Goal: Transaction & Acquisition: Subscribe to service/newsletter

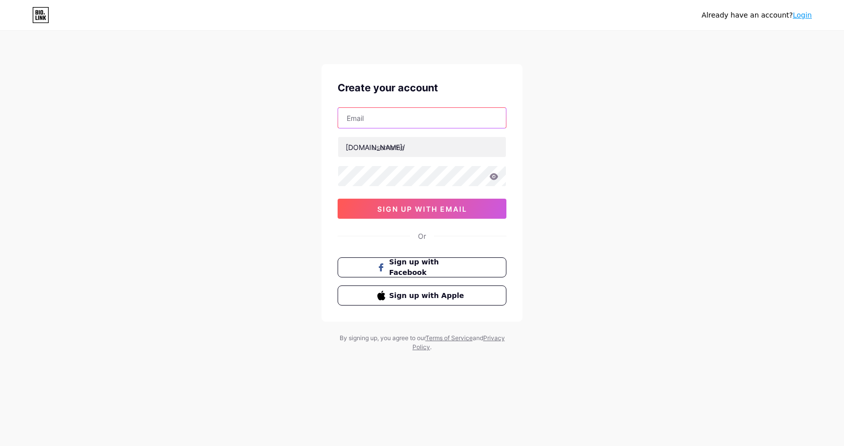
click at [427, 118] on input "text" at bounding box center [422, 118] width 168 height 20
type input "[EMAIL_ADDRESS][DOMAIN_NAME]"
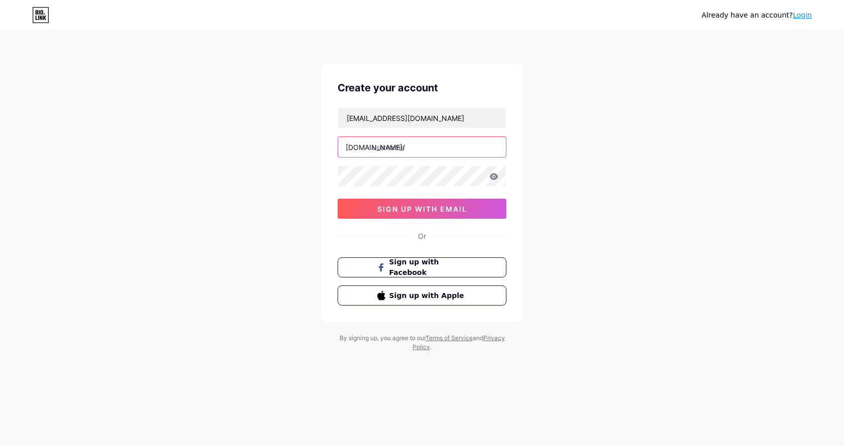
click at [380, 150] on input "text" at bounding box center [422, 147] width 168 height 20
paste input "anggifebriana"
click at [493, 175] on icon at bounding box center [493, 176] width 9 height 7
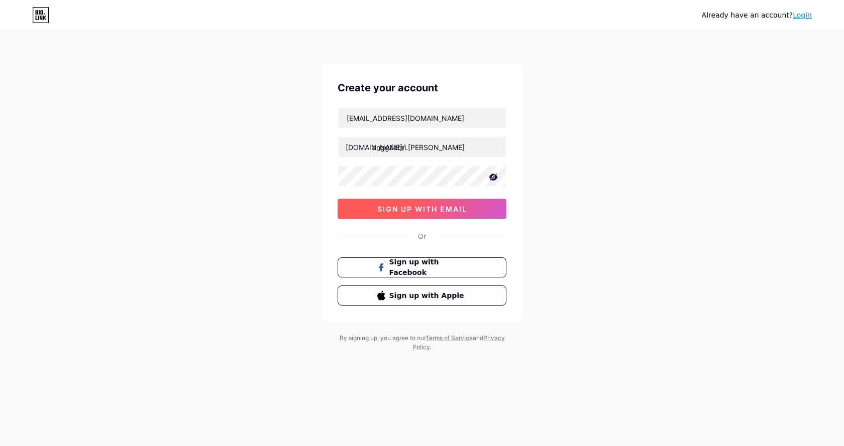
click at [431, 211] on span "sign up with email" at bounding box center [422, 209] width 90 height 9
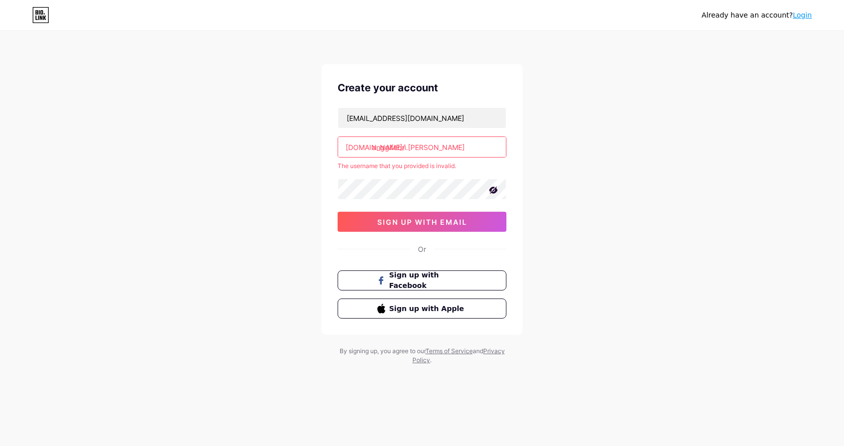
click at [458, 144] on input "anggifebri.[PERSON_NAME]" at bounding box center [422, 147] width 168 height 20
click at [408, 150] on input "anggifebri.[PERSON_NAME]" at bounding box center [422, 147] width 168 height 20
type input "anggifebriana"
click at [288, 184] on div "Already have an account? Login Create your account [EMAIL_ADDRESS][DOMAIN_NAME]…" at bounding box center [422, 198] width 844 height 397
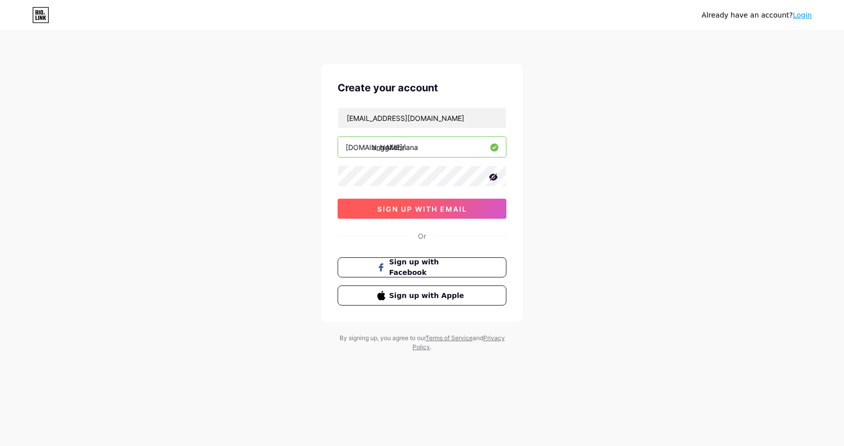
click at [451, 205] on span "sign up with email" at bounding box center [422, 209] width 90 height 9
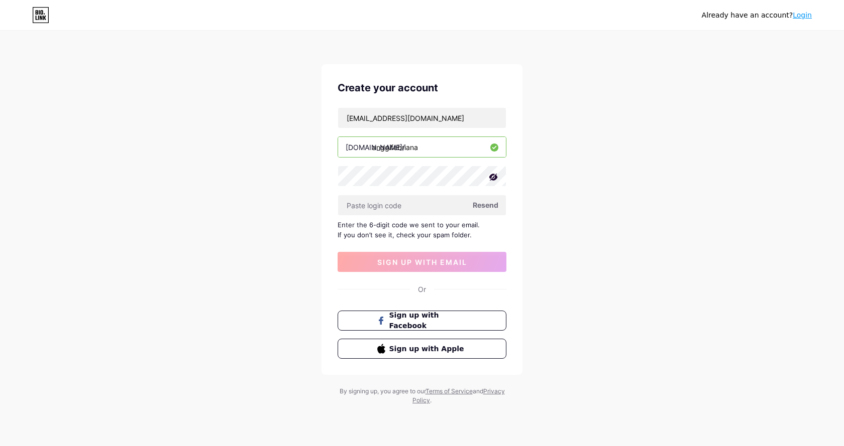
click at [478, 201] on span "Resend" at bounding box center [486, 205] width 26 height 11
paste input "739659"
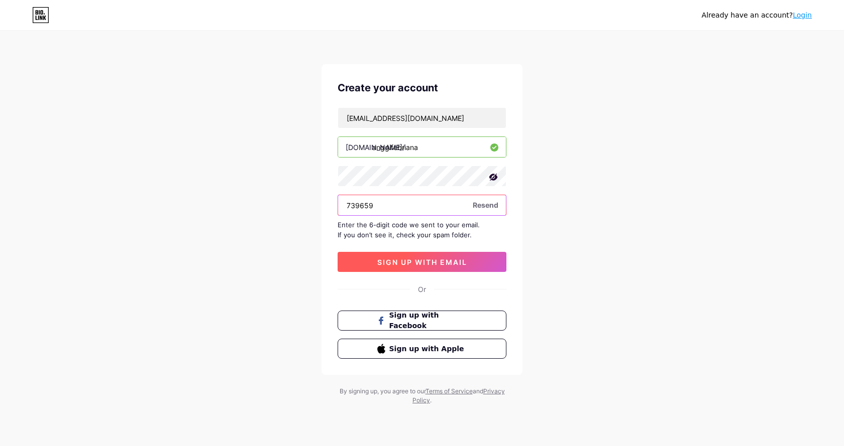
type input "739659"
click at [435, 263] on span "sign up with email" at bounding box center [422, 262] width 90 height 9
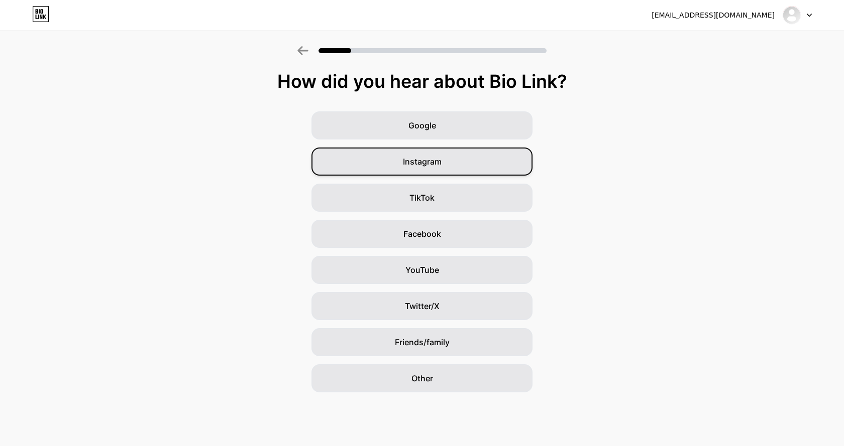
click at [431, 158] on span "Instagram" at bounding box center [422, 162] width 39 height 12
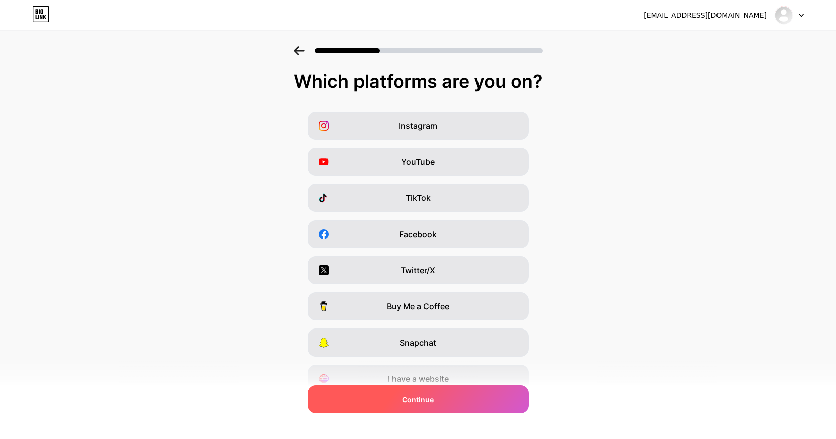
click at [392, 401] on div "Continue" at bounding box center [418, 399] width 221 height 28
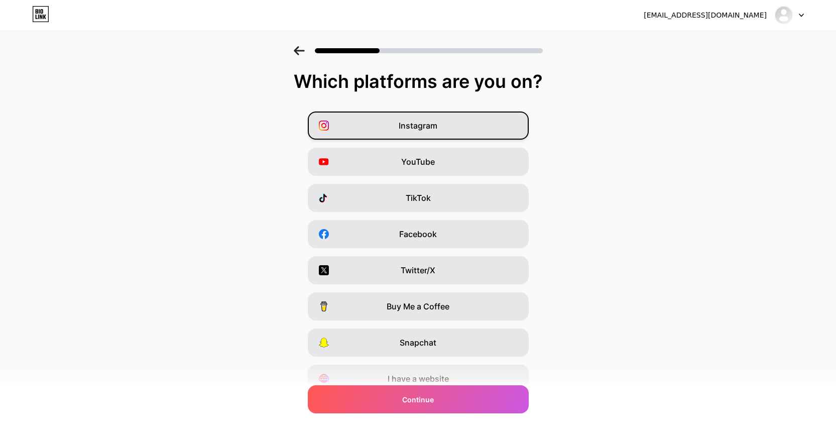
click at [424, 131] on span "Instagram" at bounding box center [418, 126] width 39 height 12
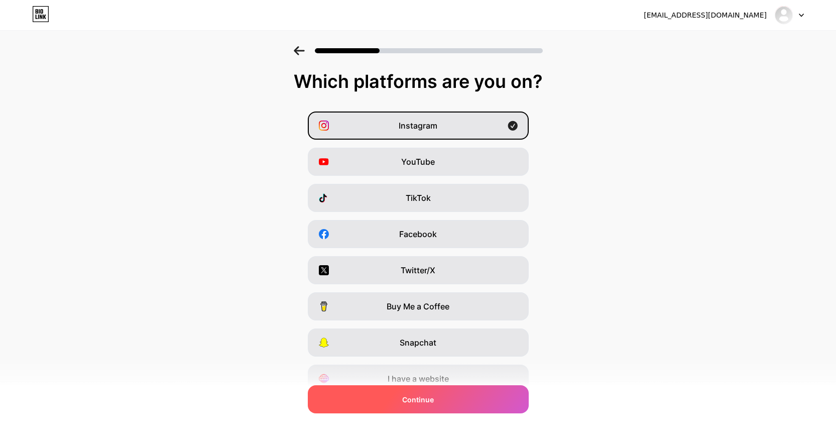
click at [420, 406] on div "Continue" at bounding box center [418, 399] width 221 height 28
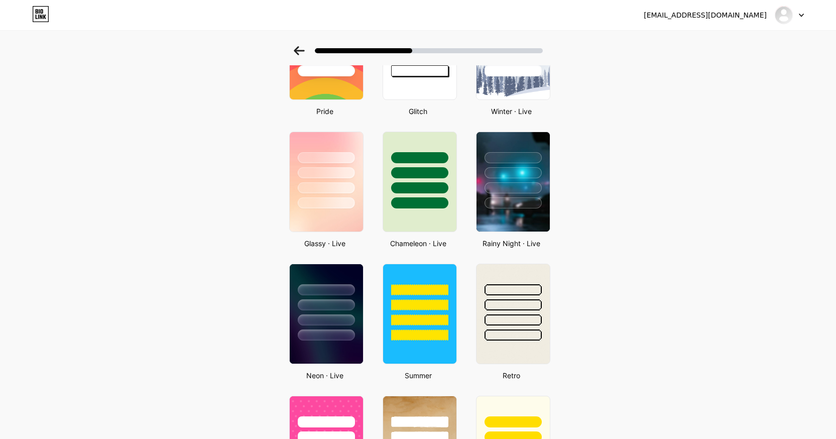
scroll to position [251, 0]
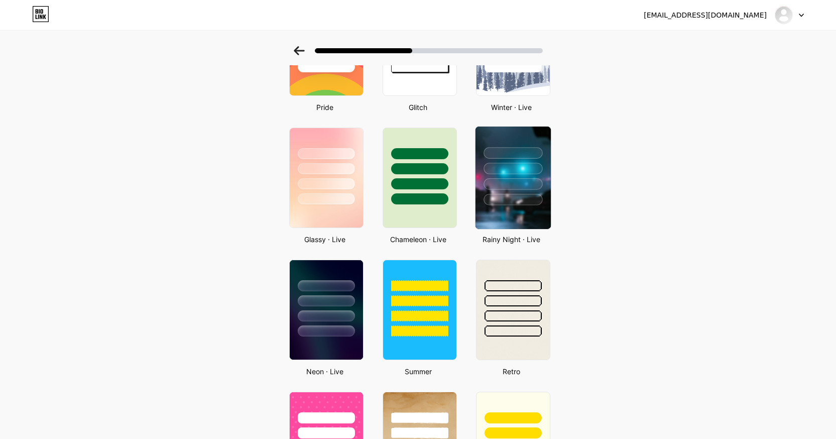
click at [525, 184] on div at bounding box center [513, 184] width 59 height 12
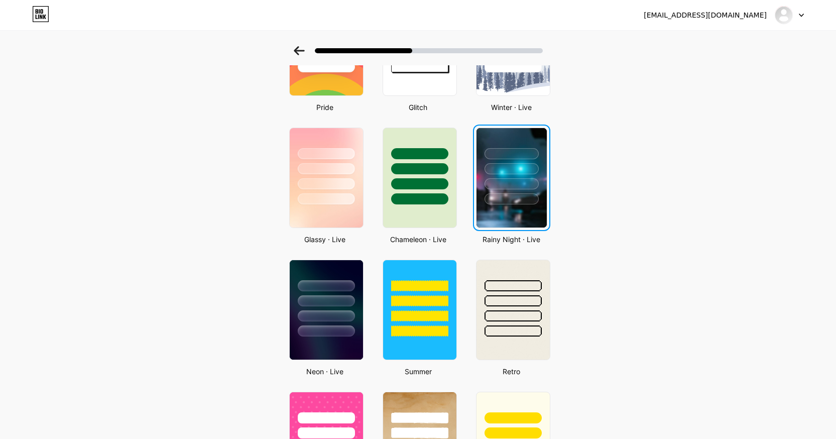
scroll to position [0, 0]
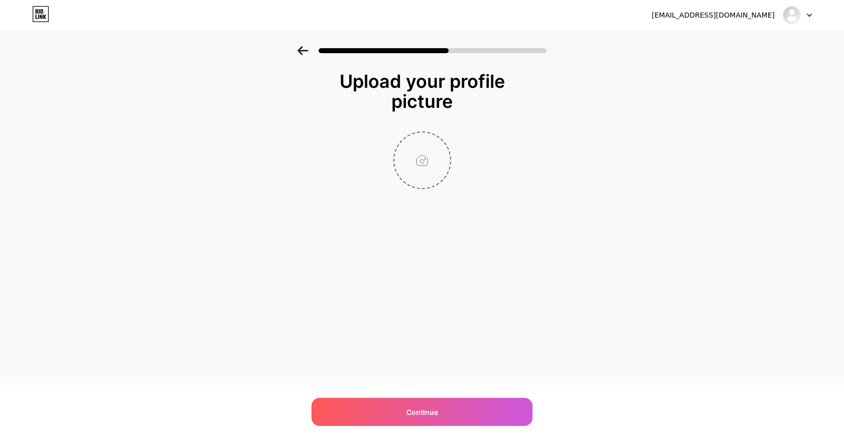
click at [431, 160] on input "file" at bounding box center [422, 161] width 56 height 56
type input "C:\fakepath\Screenshot_5.png"
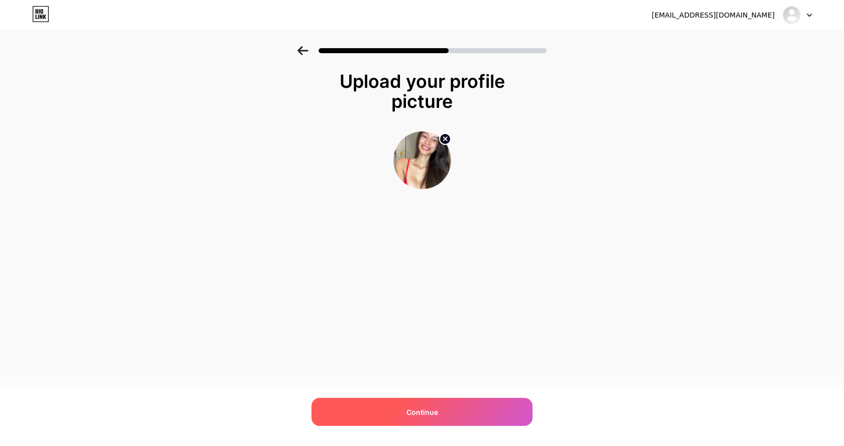
click at [427, 412] on span "Continue" at bounding box center [422, 412] width 32 height 11
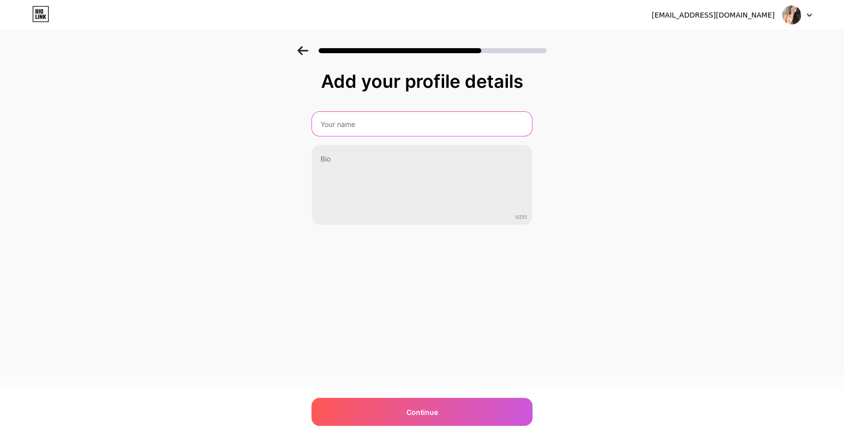
click at [393, 124] on input "text" at bounding box center [422, 124] width 220 height 24
paste input "[PERSON_NAME] Febriana"
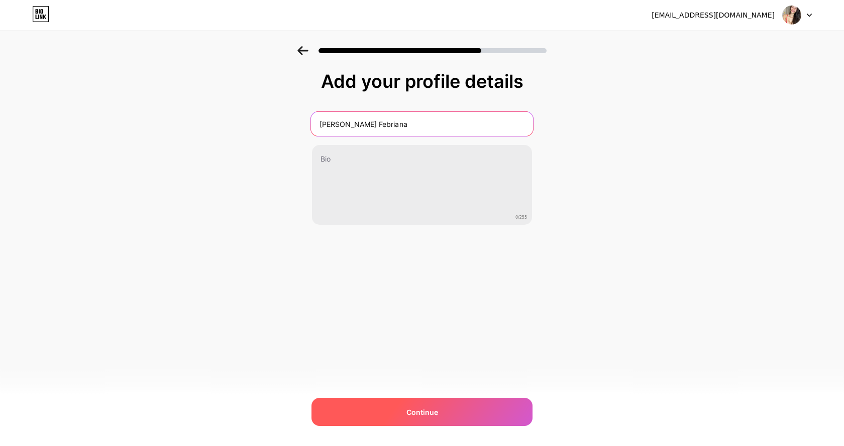
type input "[PERSON_NAME] Febriana"
click at [417, 415] on span "Continue" at bounding box center [422, 412] width 32 height 11
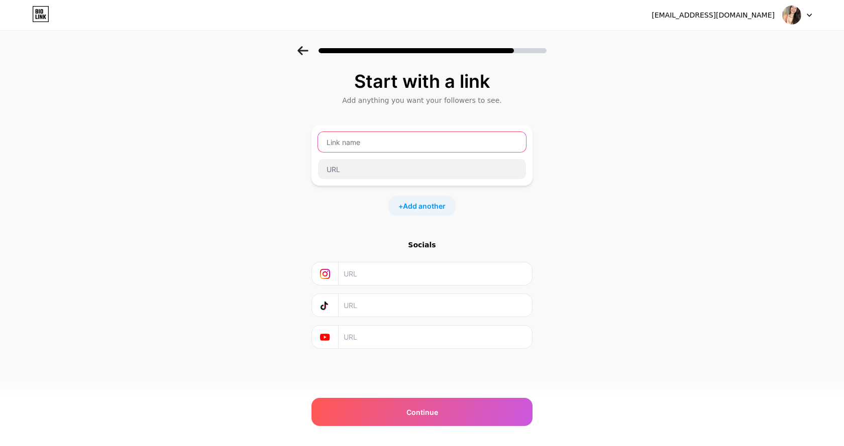
click at [385, 142] on input "text" at bounding box center [422, 142] width 208 height 20
paste input "🔞🤤🍌👙🍑👙"
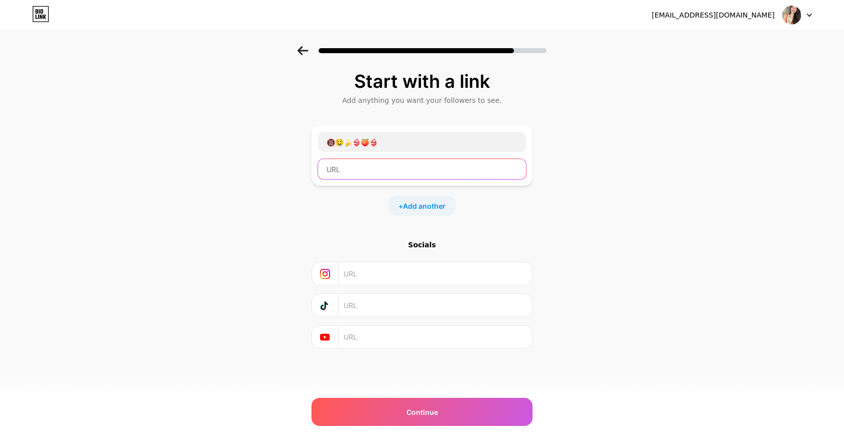
click at [347, 172] on input "text" at bounding box center [422, 169] width 208 height 20
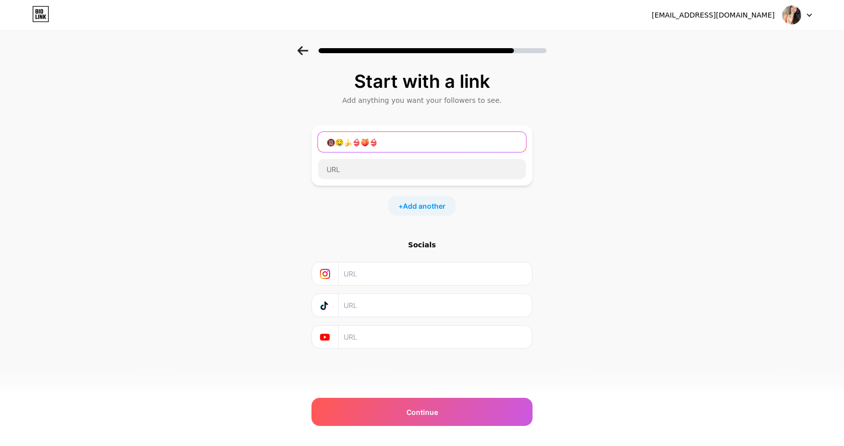
click at [329, 145] on input "🔞🤤🍌👙🍑👙" at bounding box center [422, 142] width 208 height 20
paste input "exclusive content"
drag, startPoint x: 398, startPoint y: 144, endPoint x: 411, endPoint y: 144, distance: 13.1
click at [411, 144] on input "exclusive content 🔞🤤🍌👙🍑👙" at bounding box center [422, 142] width 208 height 20
drag, startPoint x: 406, startPoint y: 143, endPoint x: 439, endPoint y: 141, distance: 32.7
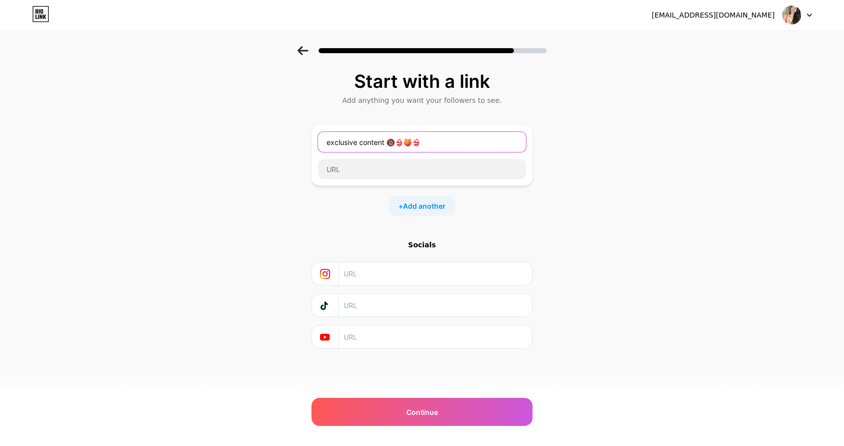
click at [439, 141] on input "exclusive content 🔞👙🍑👙" at bounding box center [422, 142] width 208 height 20
paste input "text"
paste input "💦"
type input "exclusive content 🔞👙💋💦"
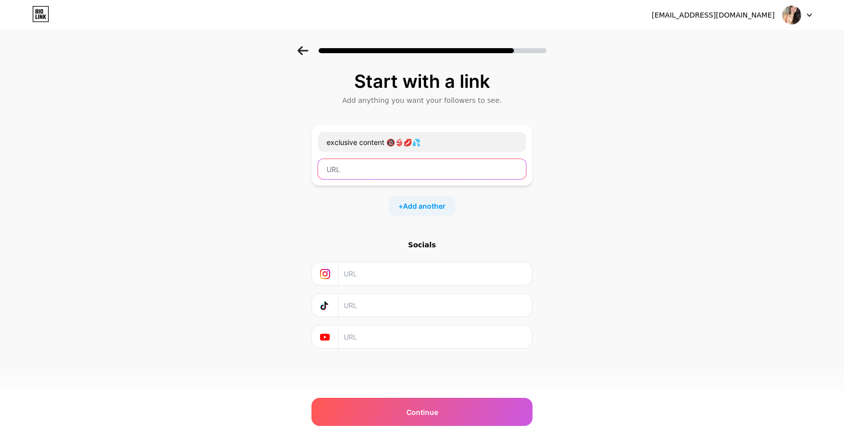
click at [362, 164] on input "text" at bounding box center [422, 169] width 208 height 20
paste input "[URL][DOMAIN_NAME]"
type input "[URL][DOMAIN_NAME]"
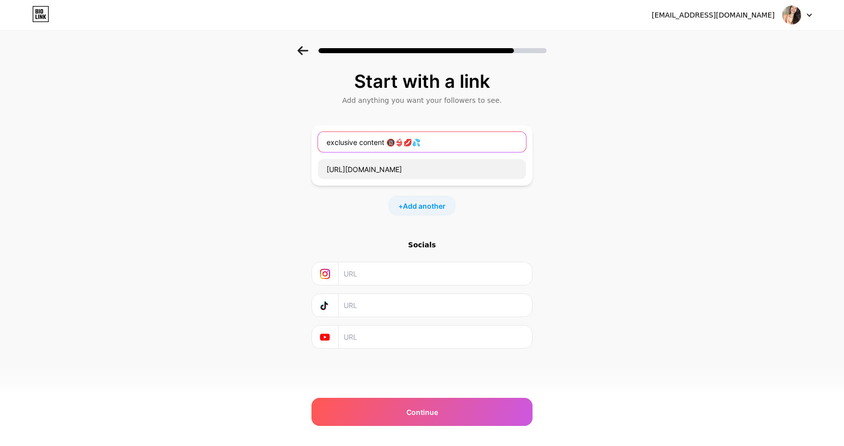
drag, startPoint x: 330, startPoint y: 139, endPoint x: 304, endPoint y: 139, distance: 25.6
click at [304, 139] on div "Start with a link Add anything you want your followers to see. exclusive conten…" at bounding box center [422, 222] width 844 height 353
click at [359, 144] on input "Exclusive content 🔞👙💋💦" at bounding box center [422, 142] width 208 height 20
type input "Exclusive Content 🔞👙💋💦"
click at [265, 193] on div "Start with a link Add anything you want your followers to see. Exclusive Conten…" at bounding box center [422, 222] width 844 height 353
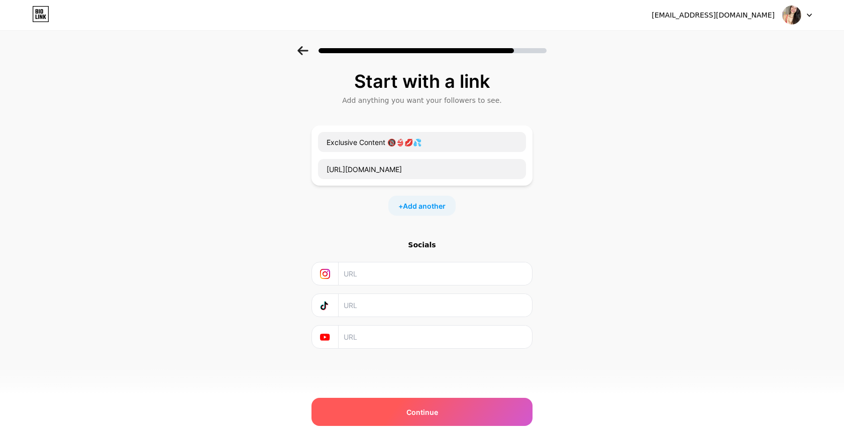
click at [371, 420] on div "Continue" at bounding box center [421, 412] width 221 height 28
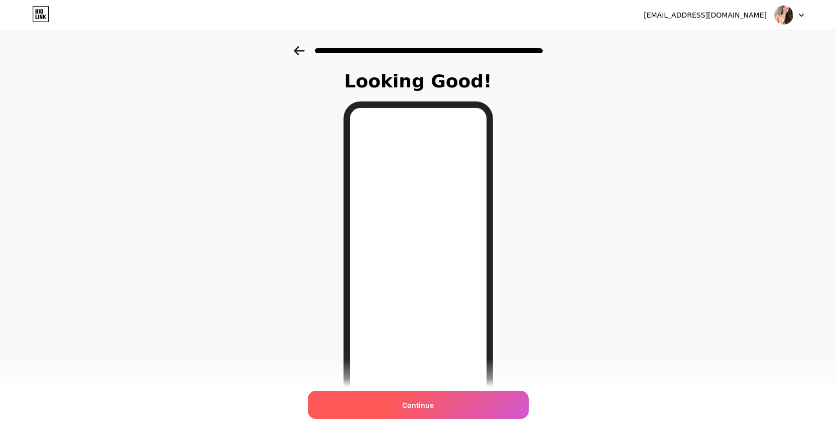
click at [414, 396] on div "Continue" at bounding box center [418, 405] width 221 height 28
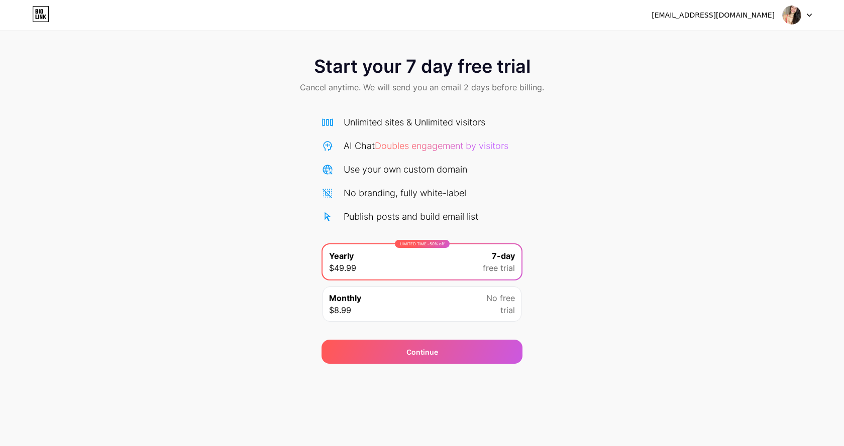
click at [401, 297] on div "Monthly $8.99 No free trial" at bounding box center [421, 304] width 199 height 35
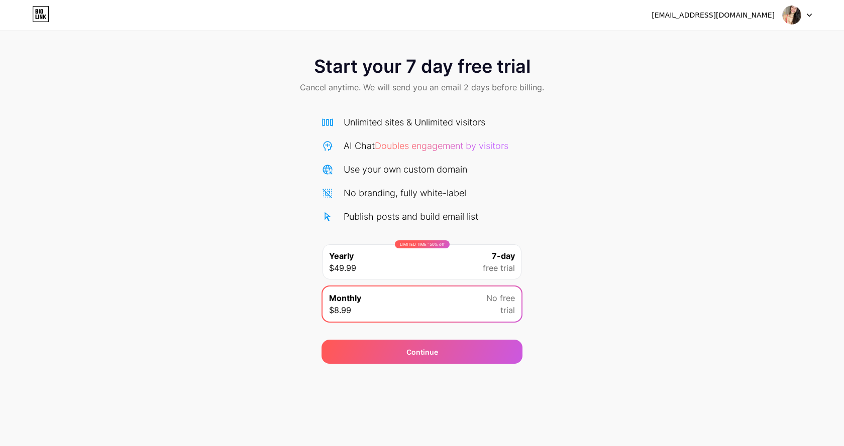
click at [432, 244] on div "LIMITED TIME : 50% off" at bounding box center [422, 245] width 55 height 8
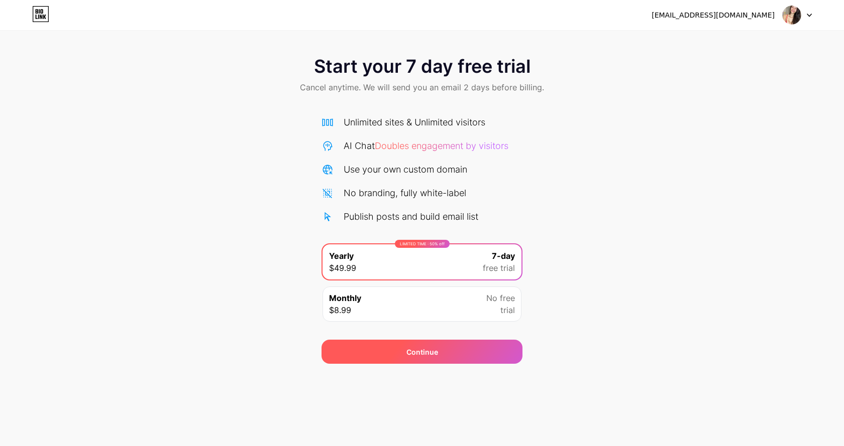
click at [411, 353] on div "Continue" at bounding box center [422, 352] width 32 height 11
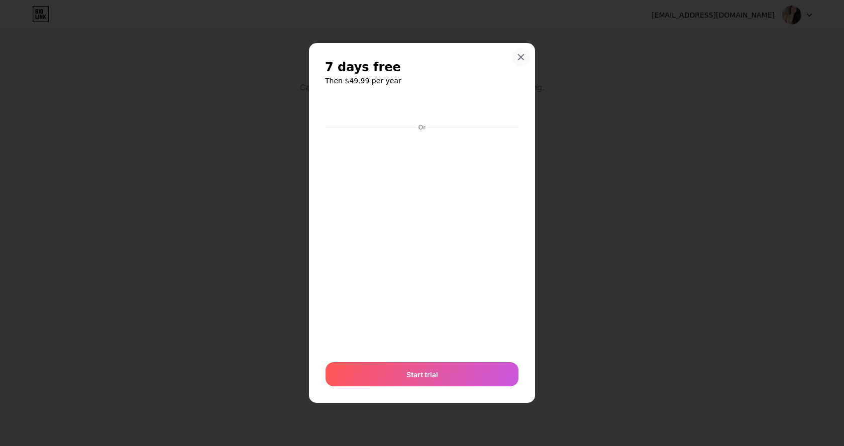
click at [518, 59] on icon at bounding box center [521, 57] width 8 height 8
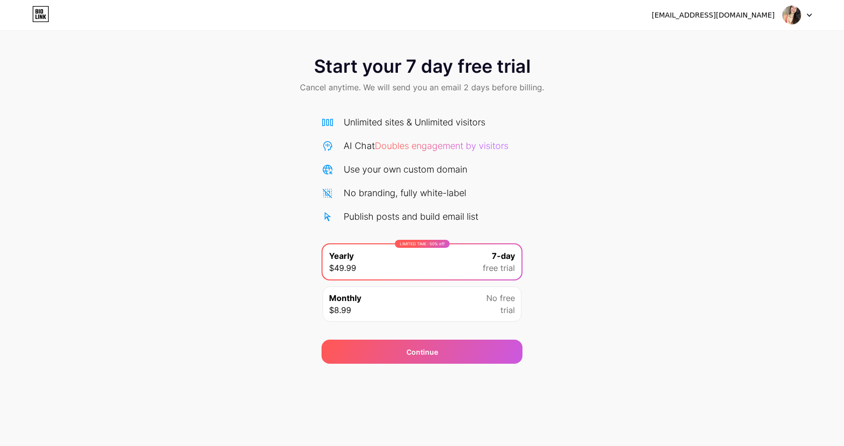
click at [802, 20] on div at bounding box center [796, 15] width 29 height 18
click at [732, 14] on div "[EMAIL_ADDRESS][DOMAIN_NAME]" at bounding box center [712, 15] width 123 height 11
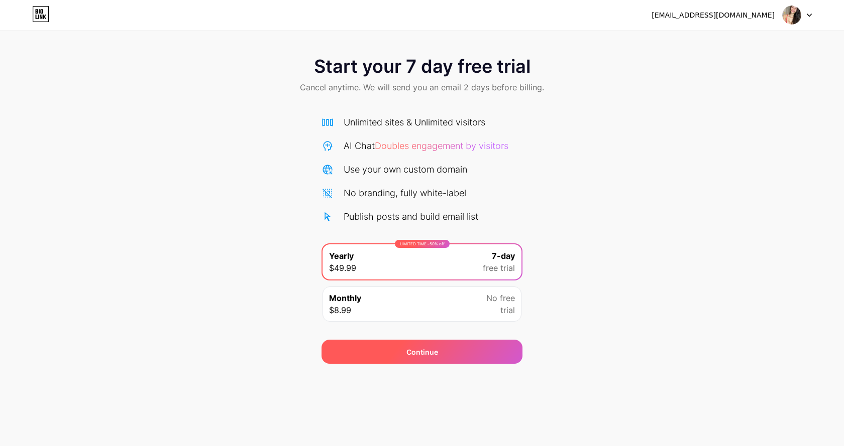
click at [431, 351] on div "Continue" at bounding box center [422, 352] width 32 height 11
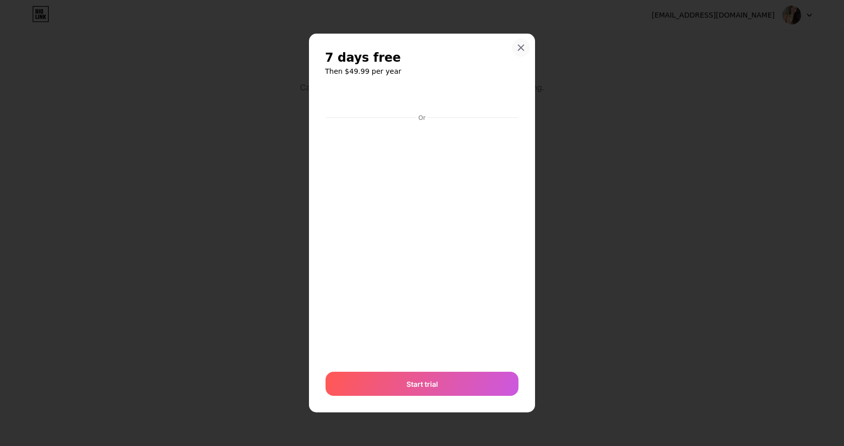
click at [522, 49] on icon at bounding box center [521, 48] width 8 height 8
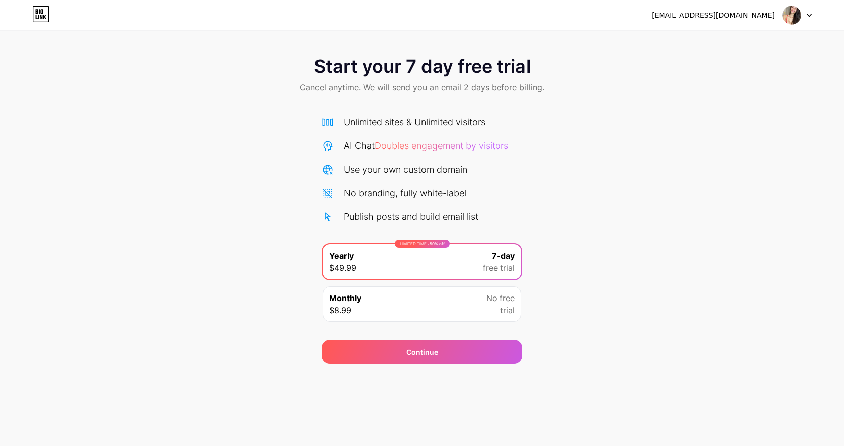
click at [455, 303] on div "Monthly $8.99 No free trial" at bounding box center [421, 304] width 199 height 35
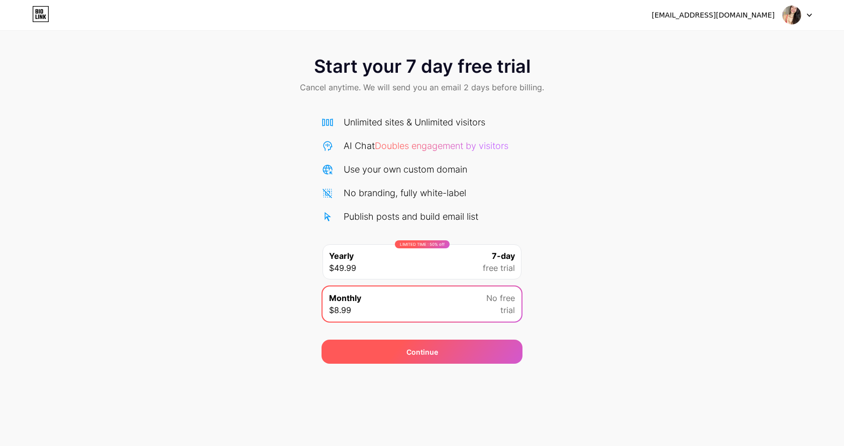
click at [447, 354] on div "Continue" at bounding box center [421, 352] width 201 height 24
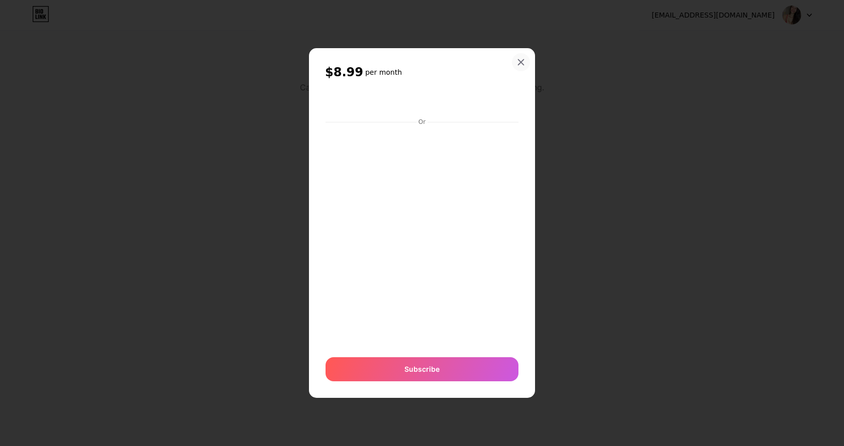
click at [525, 60] on div at bounding box center [521, 62] width 18 height 18
